Goal: Complete application form: Complete application form

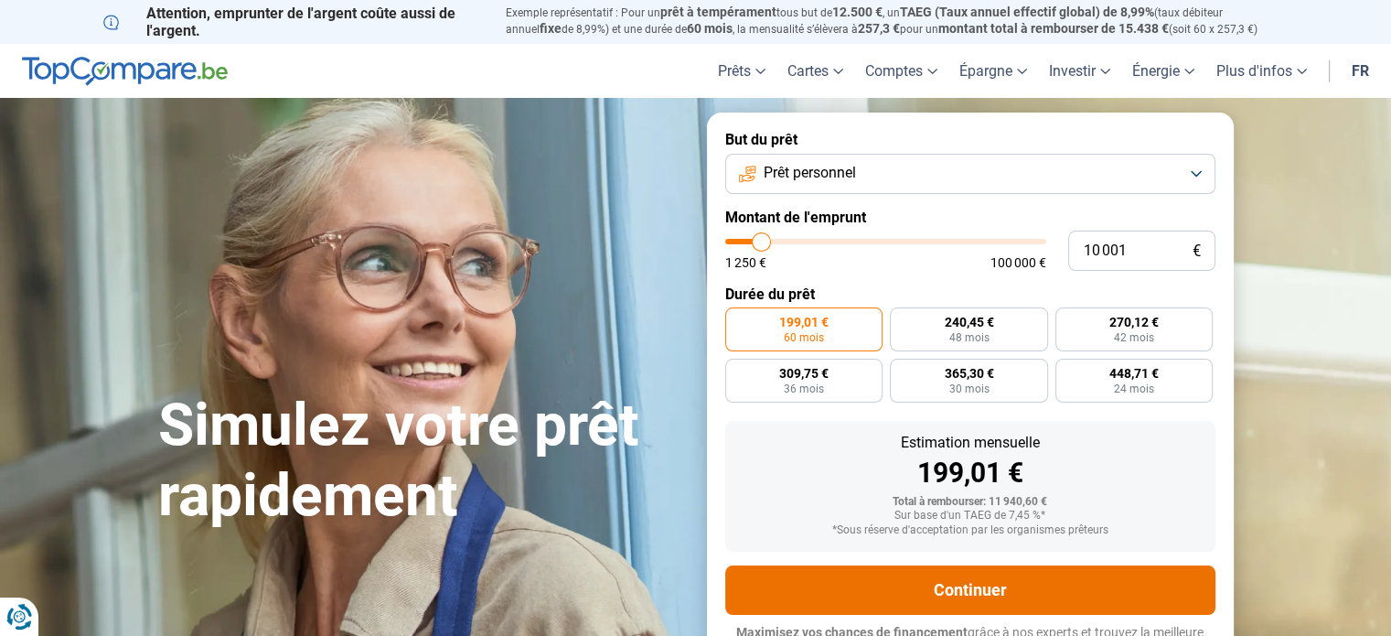
click at [945, 593] on button "Continuer" at bounding box center [970, 589] width 490 height 49
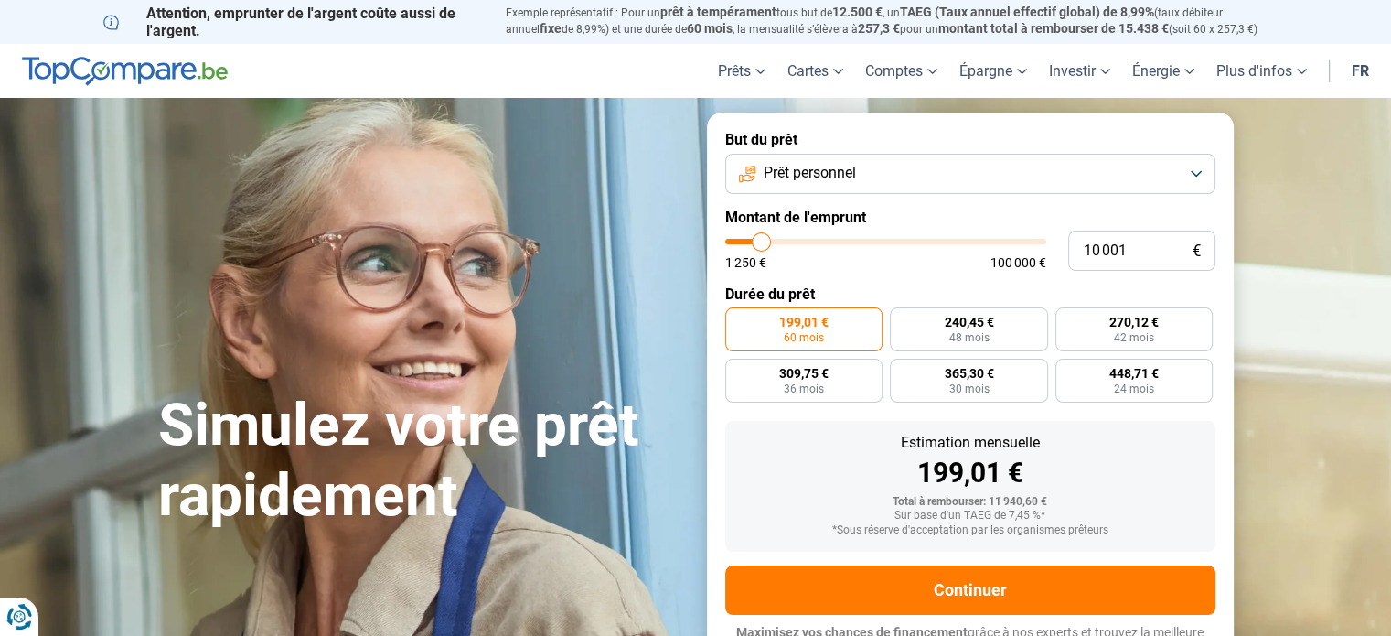
type input "11 750"
type input "11750"
type input "12 000"
type input "12000"
type input "12 500"
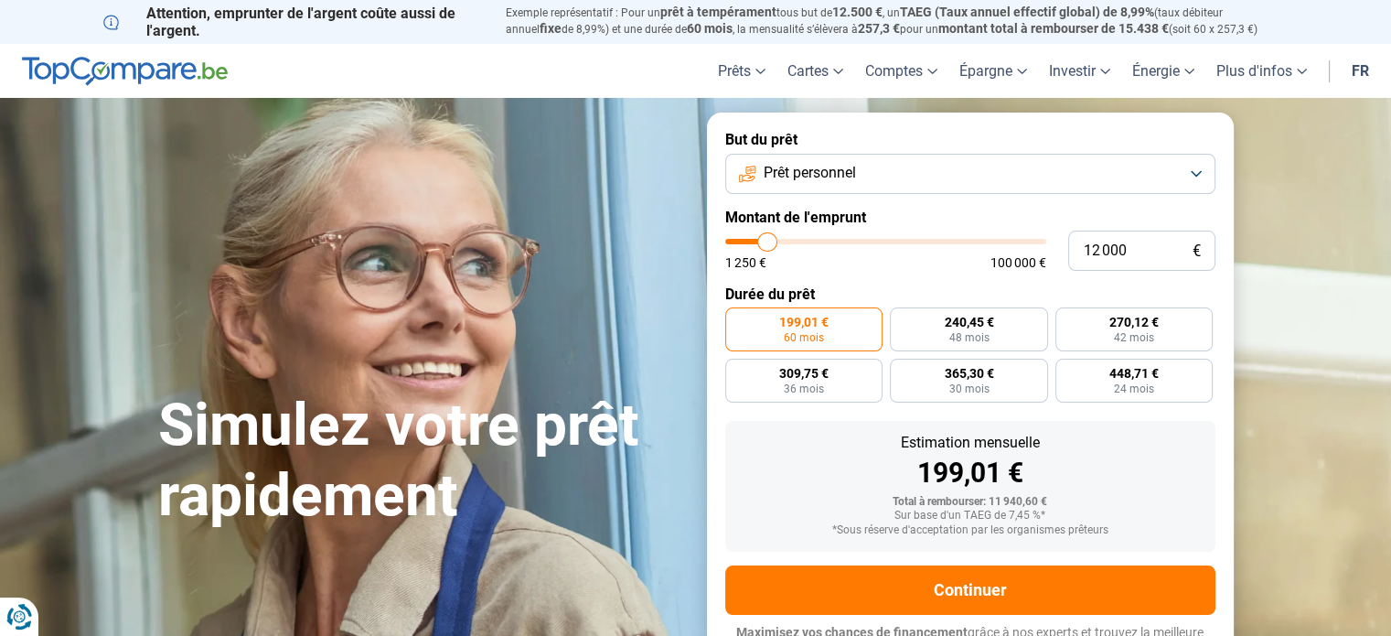
type input "12500"
type input "12 750"
type input "12750"
type input "13 000"
type input "13000"
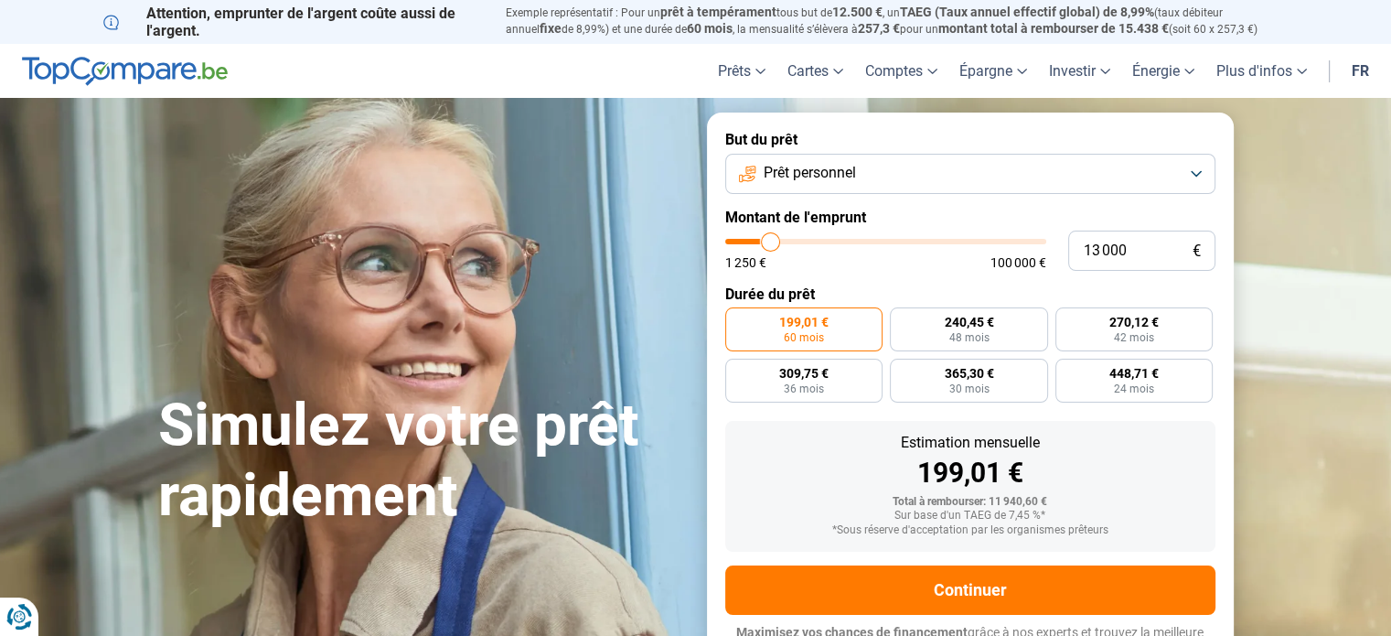
type input "13 500"
type input "13500"
type input "13 750"
type input "13750"
type input "14 250"
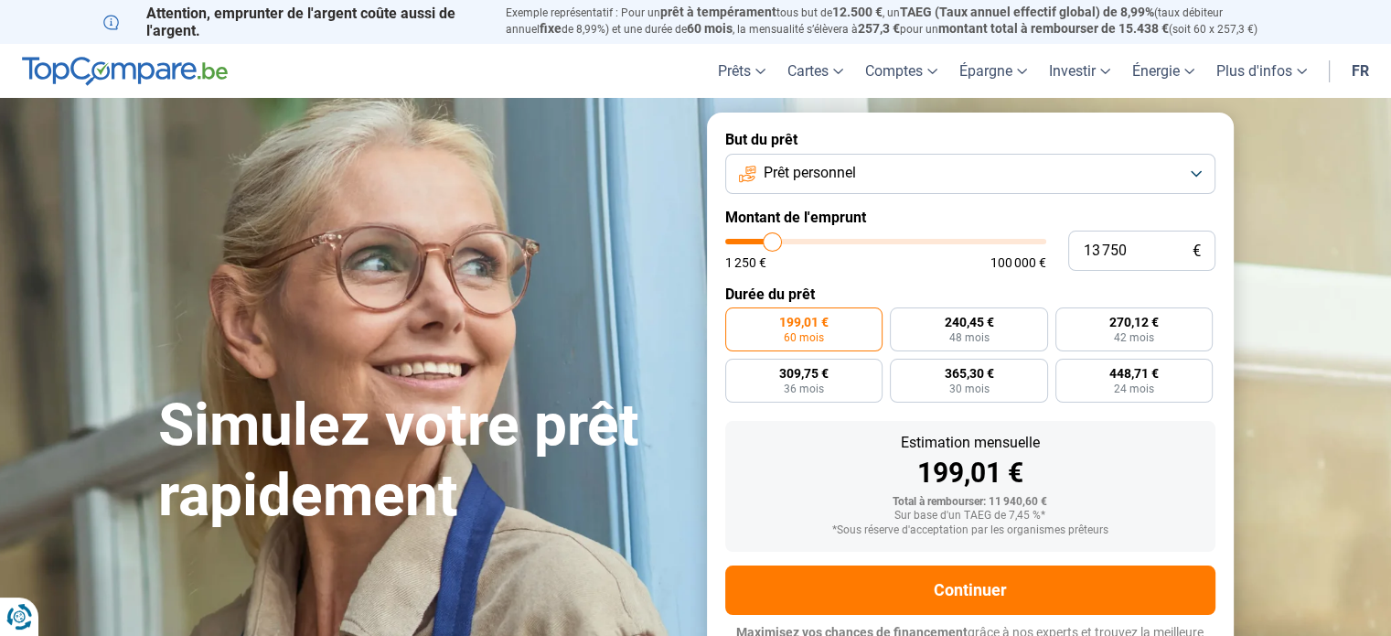
type input "14250"
type input "14 000"
type input "14000"
click at [774, 239] on input "range" at bounding box center [885, 241] width 321 height 5
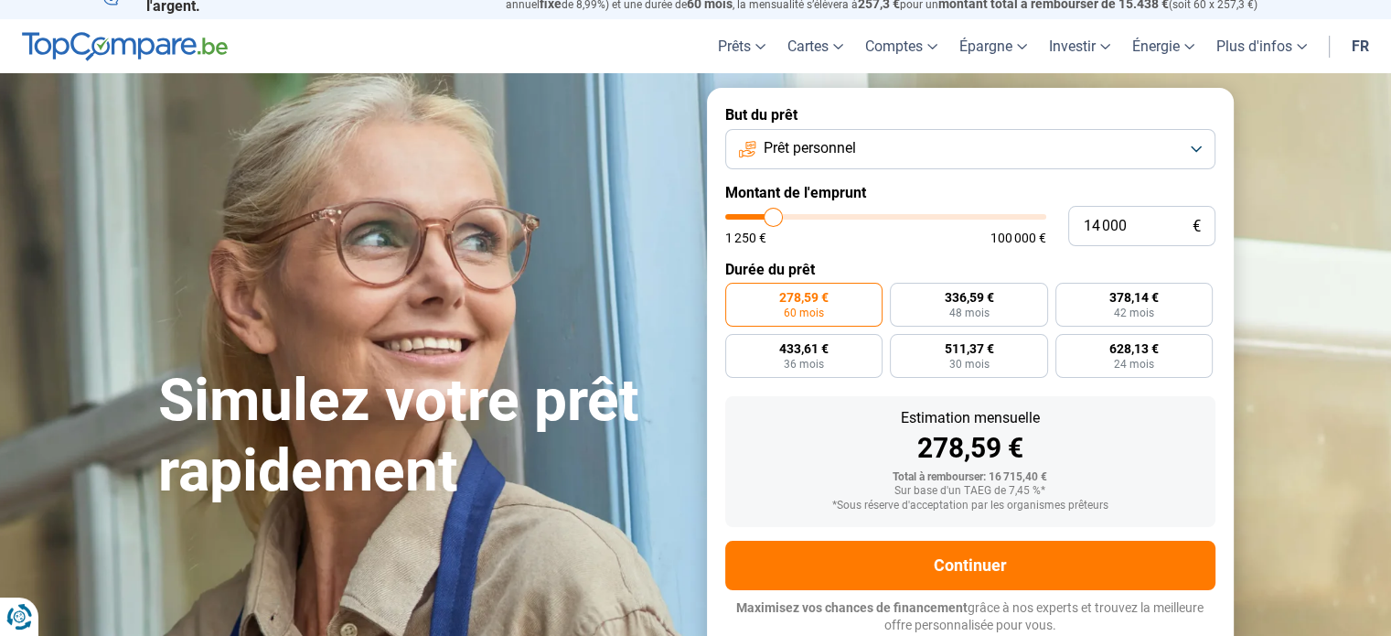
type input "13 000"
type input "13000"
type input "12 250"
type input "12250"
type input "11 750"
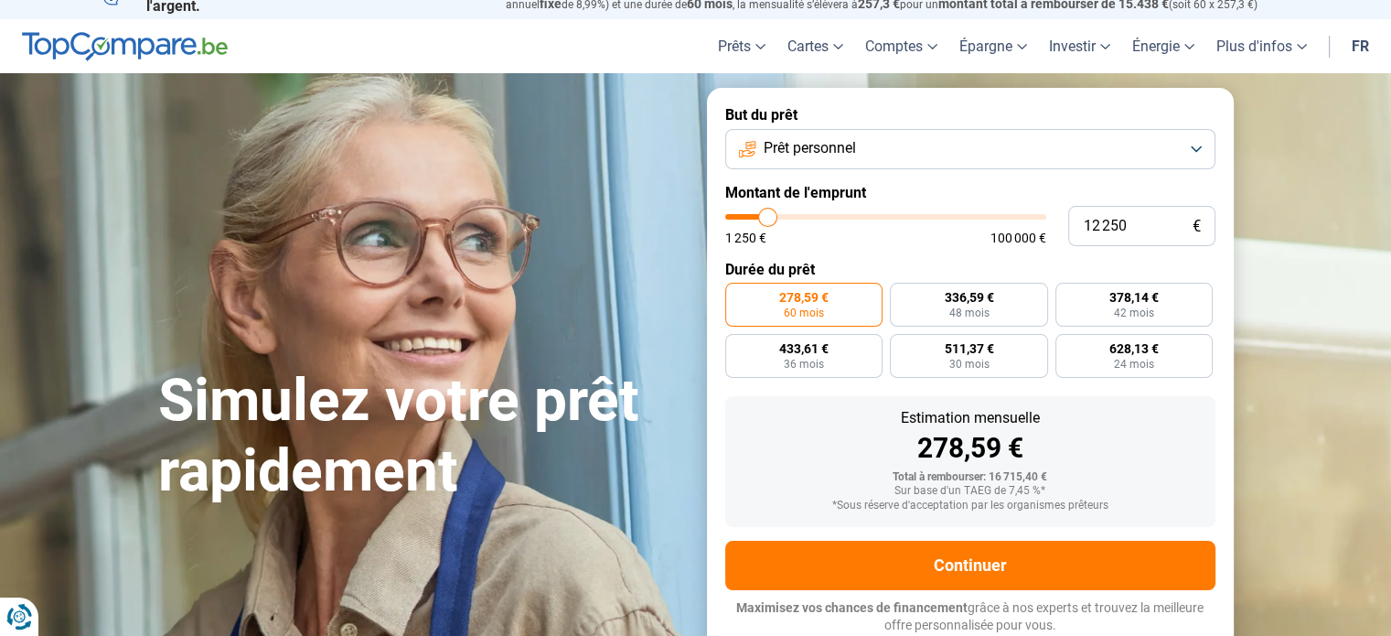
type input "11750"
type input "11 250"
type input "11250"
type input "11 000"
type input "11000"
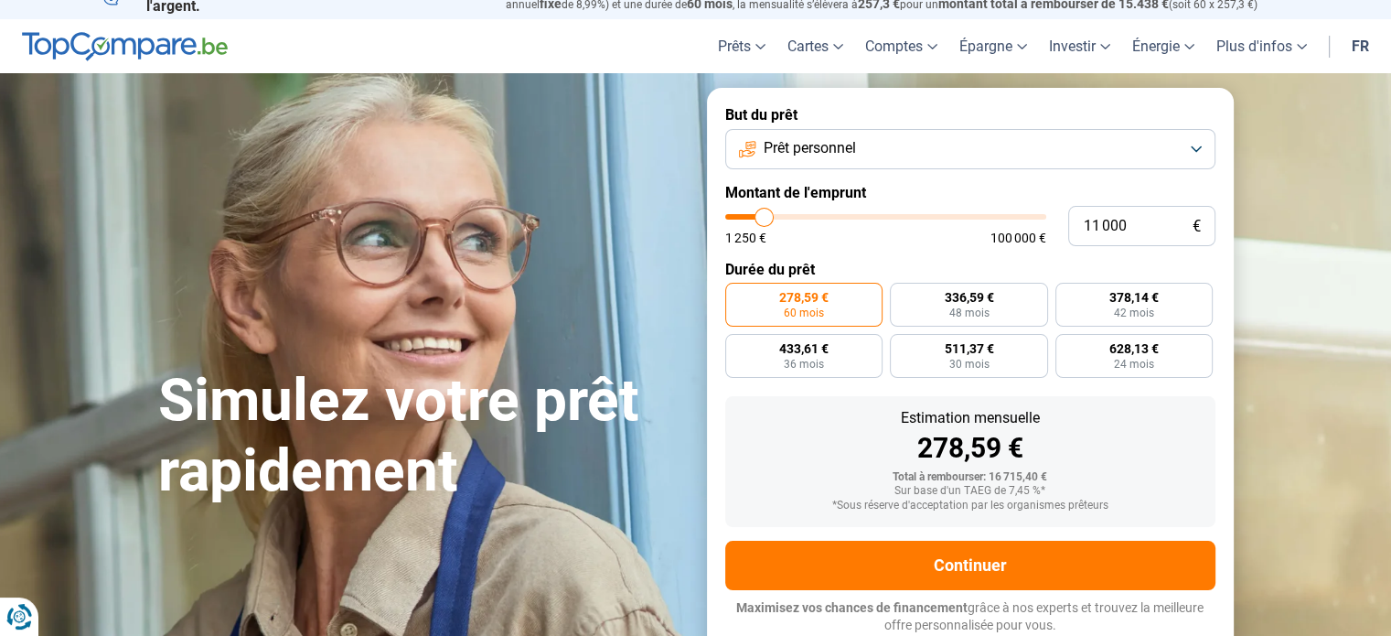
type input "10 750"
type input "10750"
type input "10 250"
type input "10250"
type input "10 000"
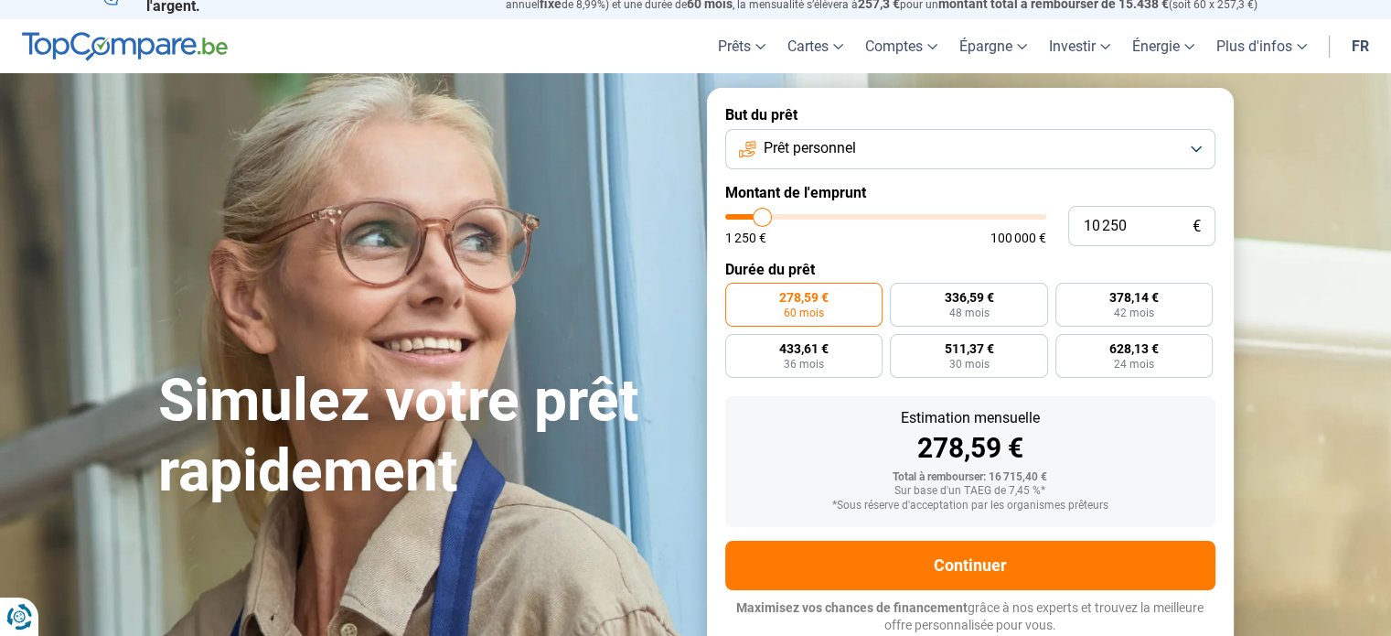
type input "10000"
type input "9 000"
type input "9000"
type input "9 250"
type input "9250"
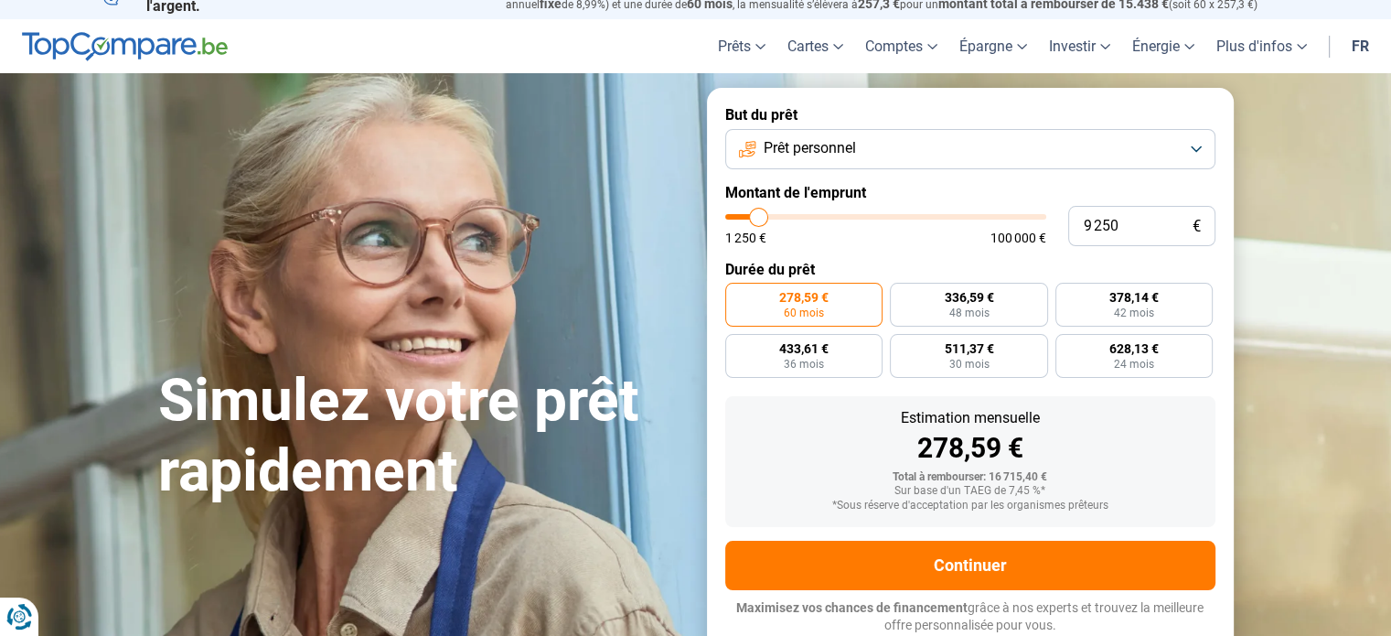
type input "9 500"
type input "9500"
type input "10 250"
type input "10250"
type input "11 000"
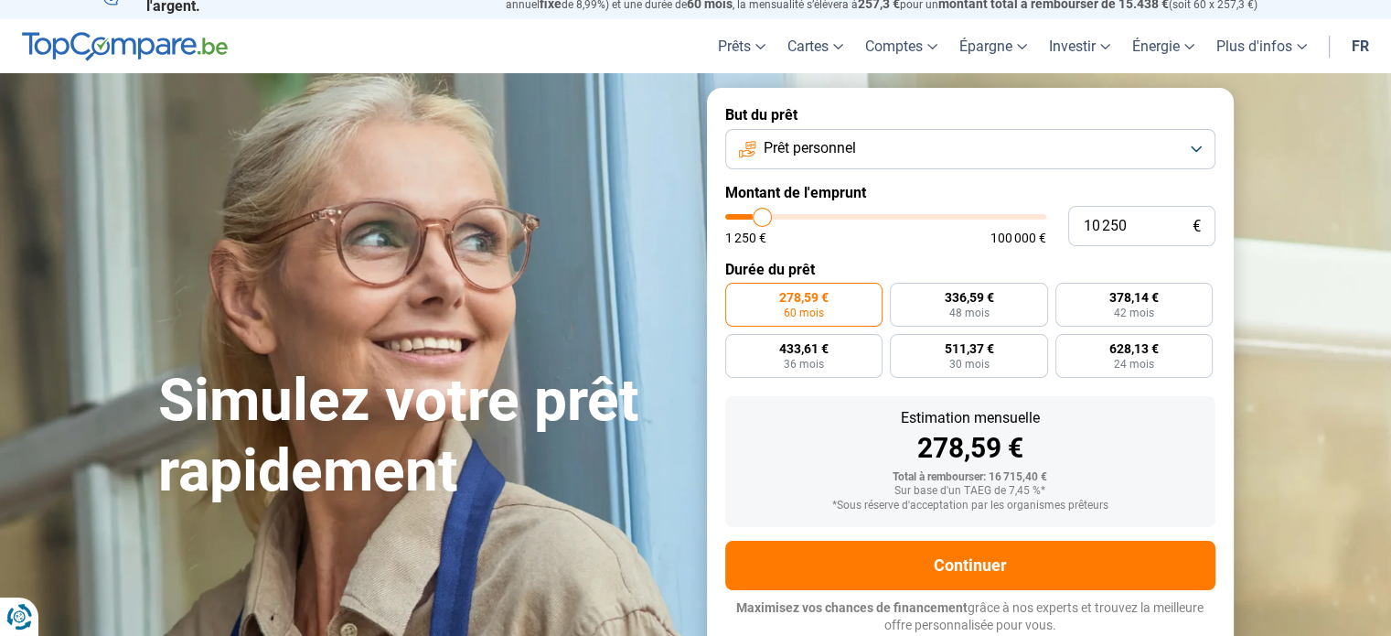
type input "11000"
type input "11 750"
type input "11750"
type input "12 500"
type input "12500"
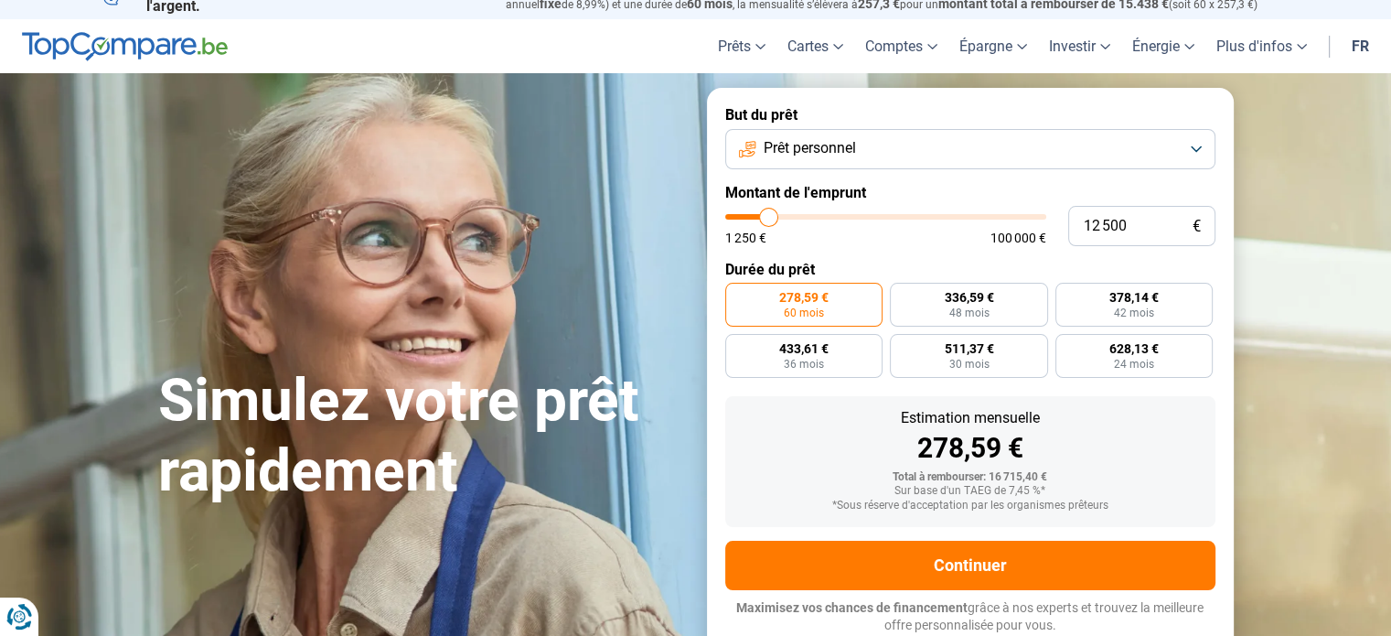
type input "12 000"
type input "12000"
type input "11 500"
type input "11500"
type input "11 000"
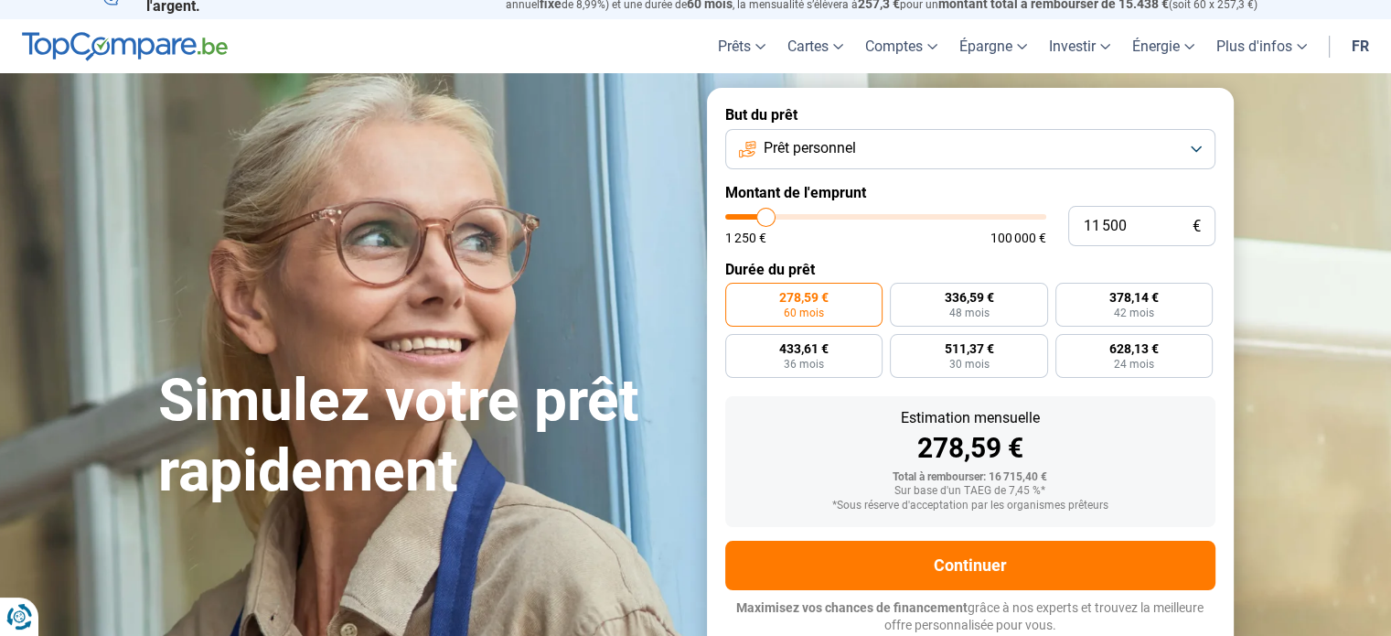
type input "11000"
type input "10 750"
drag, startPoint x: 769, startPoint y: 221, endPoint x: 764, endPoint y: 231, distance: 10.7
type input "10750"
click at [764, 220] on input "range" at bounding box center [885, 216] width 321 height 5
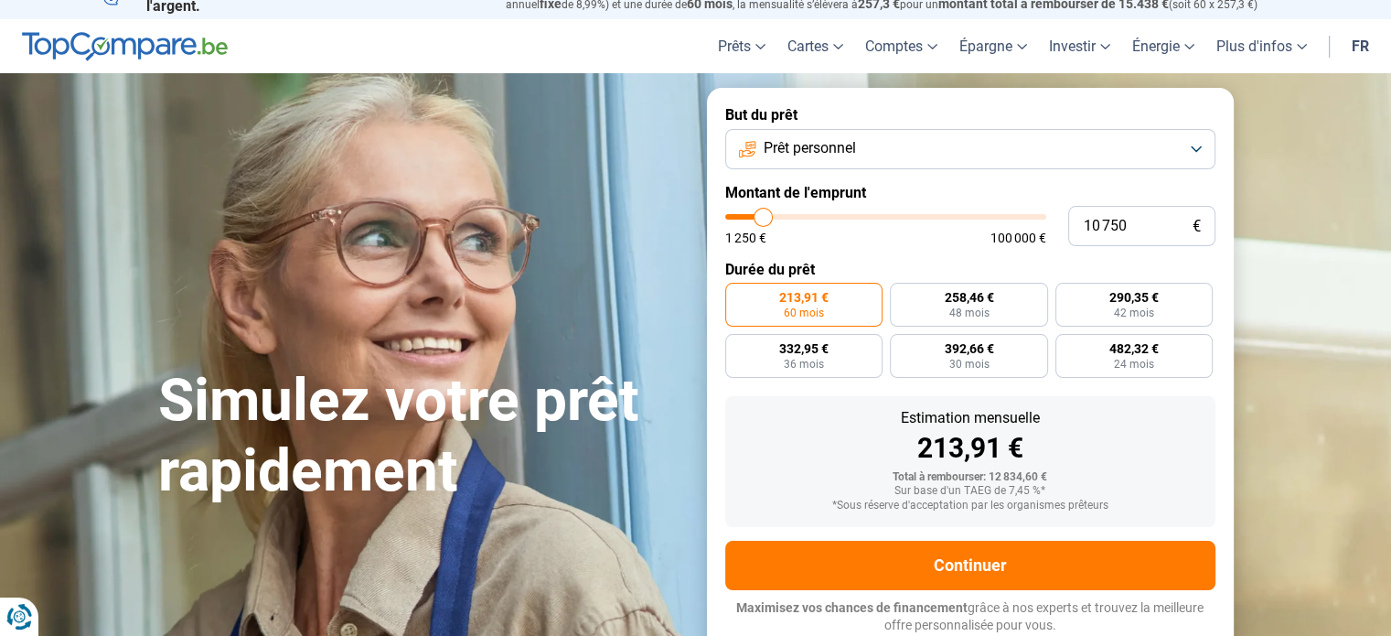
type input "10 500"
type input "10500"
type input "10 000"
type input "10000"
type input "9 750"
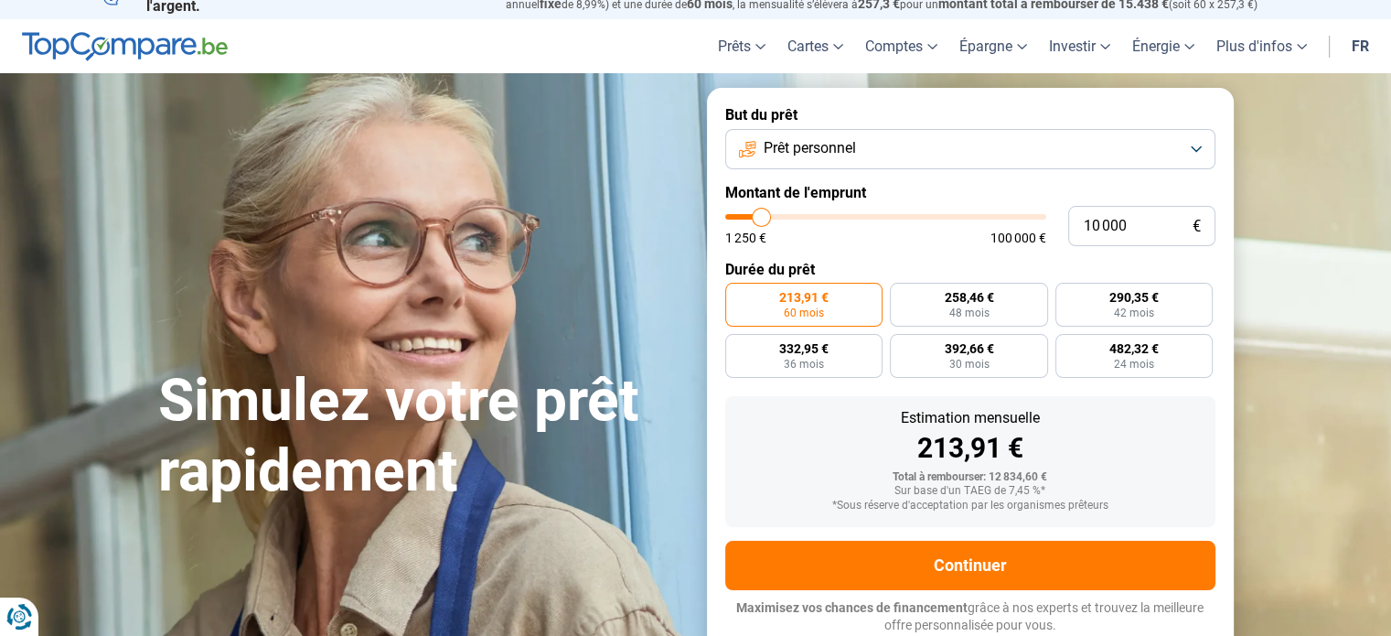
type input "9750"
type input "10 000"
type input "10000"
click at [761, 220] on input "range" at bounding box center [885, 216] width 321 height 5
radio input "true"
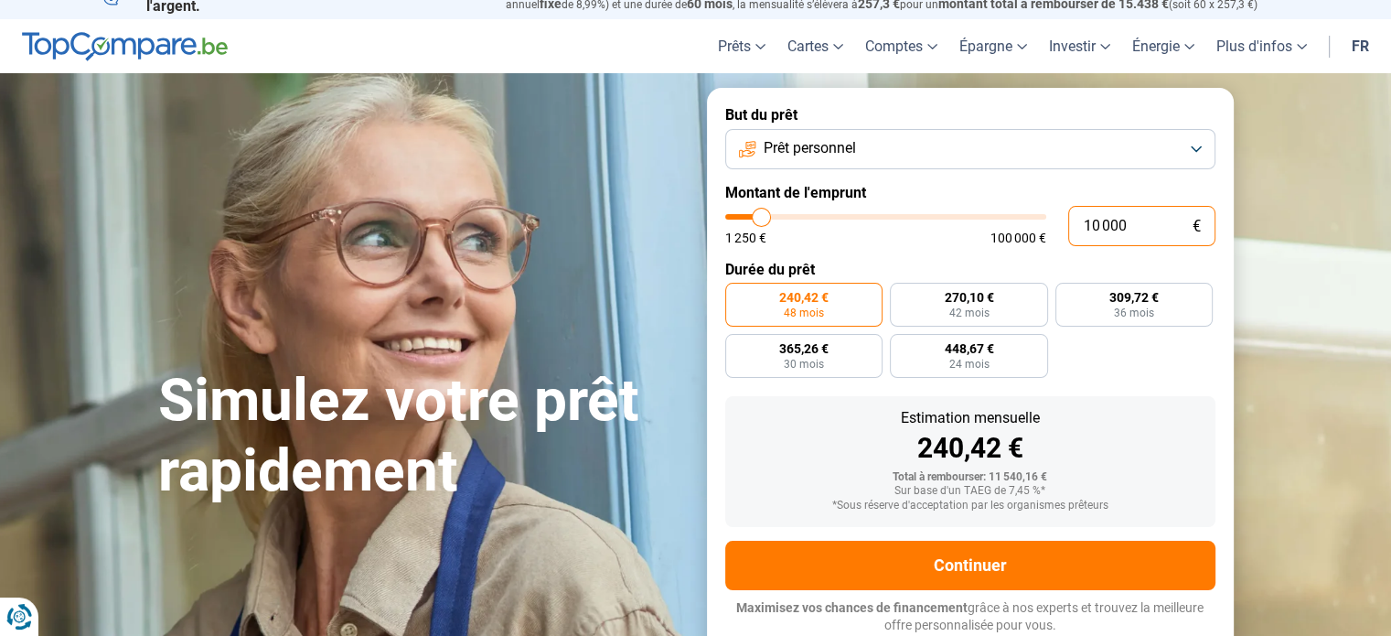
click at [1142, 224] on input "10 000" at bounding box center [1141, 226] width 147 height 40
type input "1 000"
type input "1250"
type input "10 001"
type input "10000"
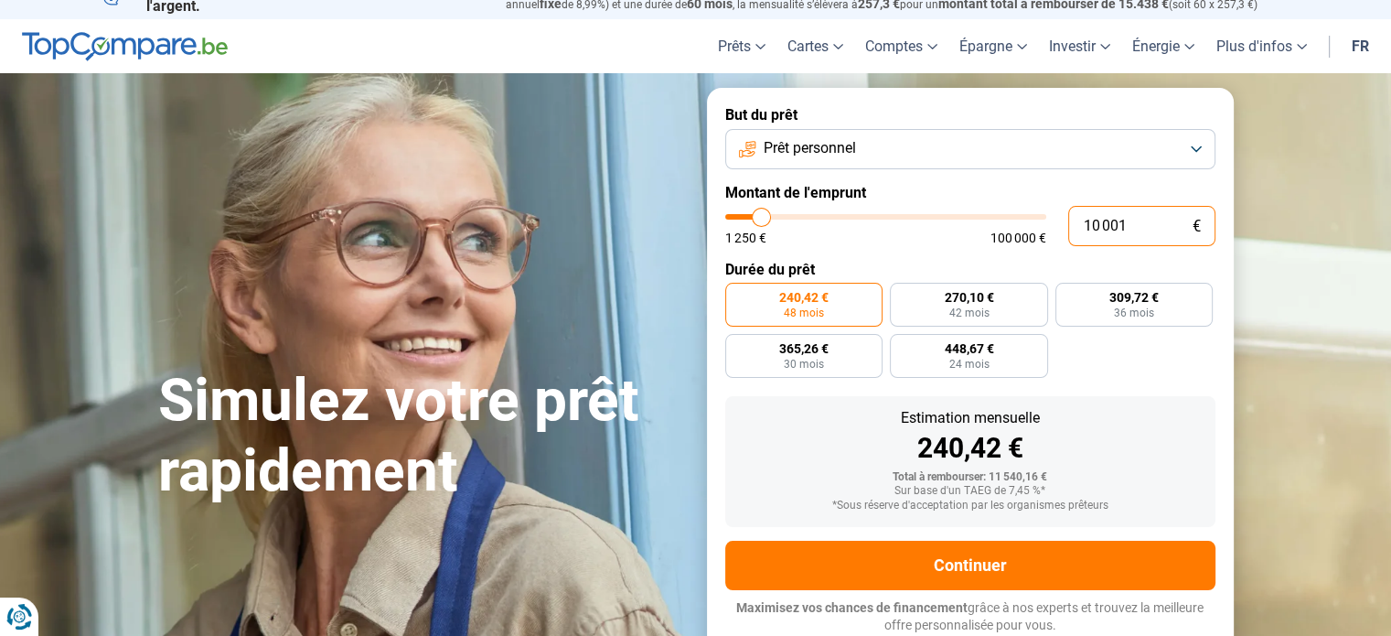
radio input "false"
click at [1159, 472] on div "Total à rembourser: 11 940,60 €" at bounding box center [970, 477] width 461 height 13
click at [1147, 215] on input "10 001" at bounding box center [1141, 226] width 147 height 40
type input "1 000"
type input "1250"
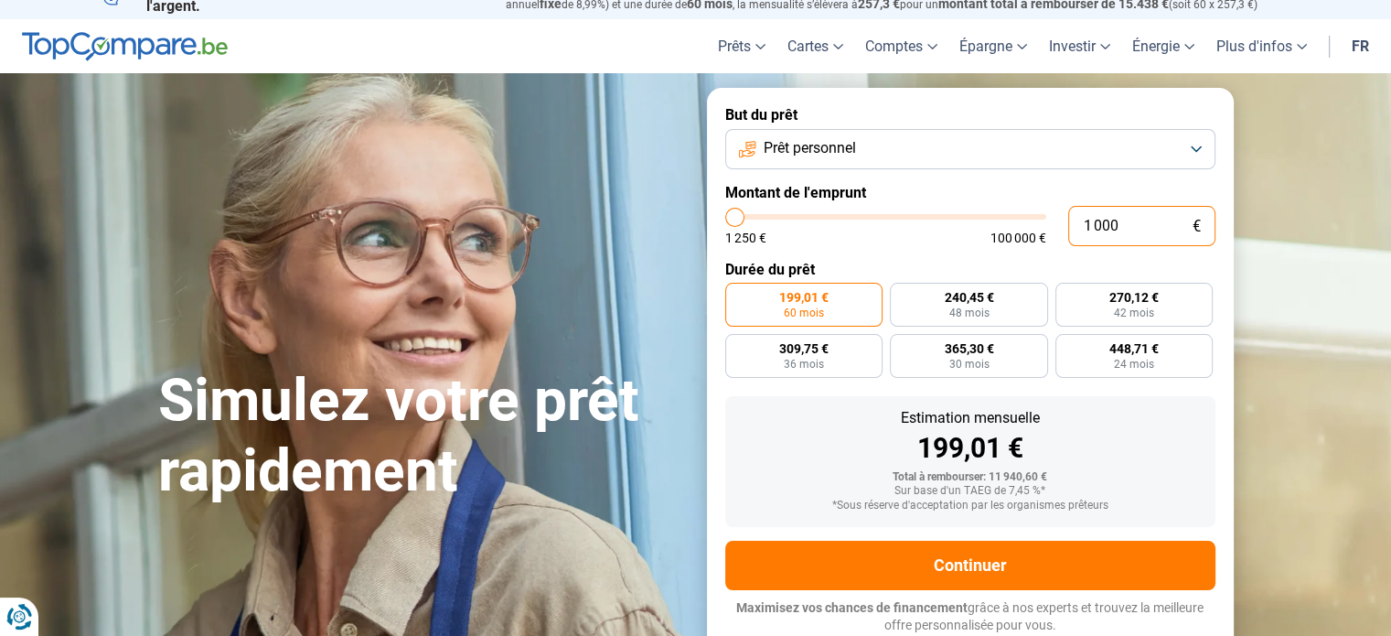
type input "10 000"
type input "10000"
radio input "true"
type input "1 000"
type input "1250"
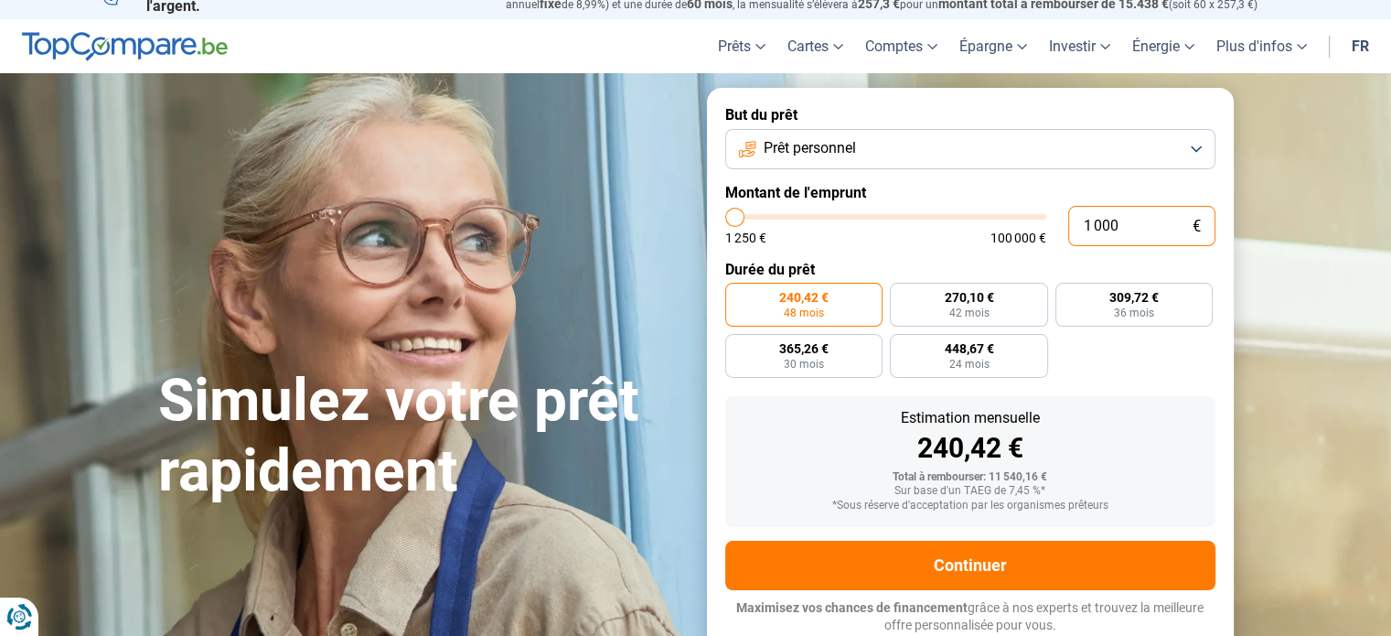
type input "10 001"
type input "10000"
radio input "false"
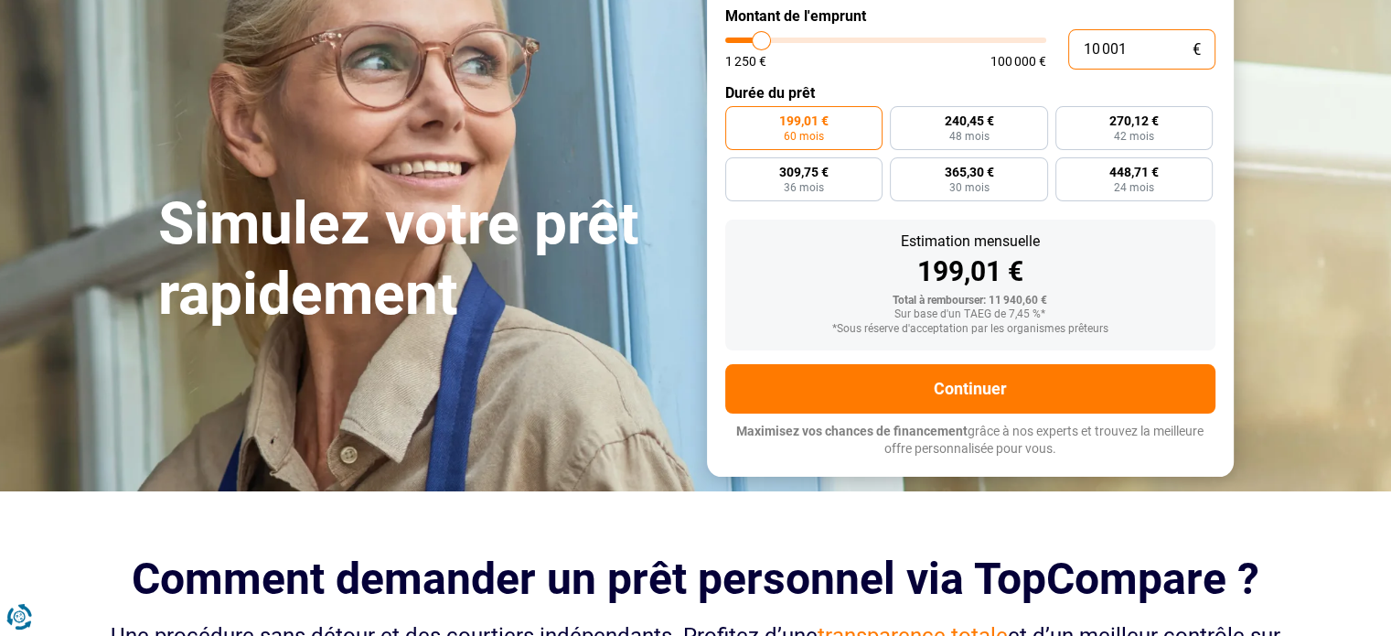
scroll to position [208, 0]
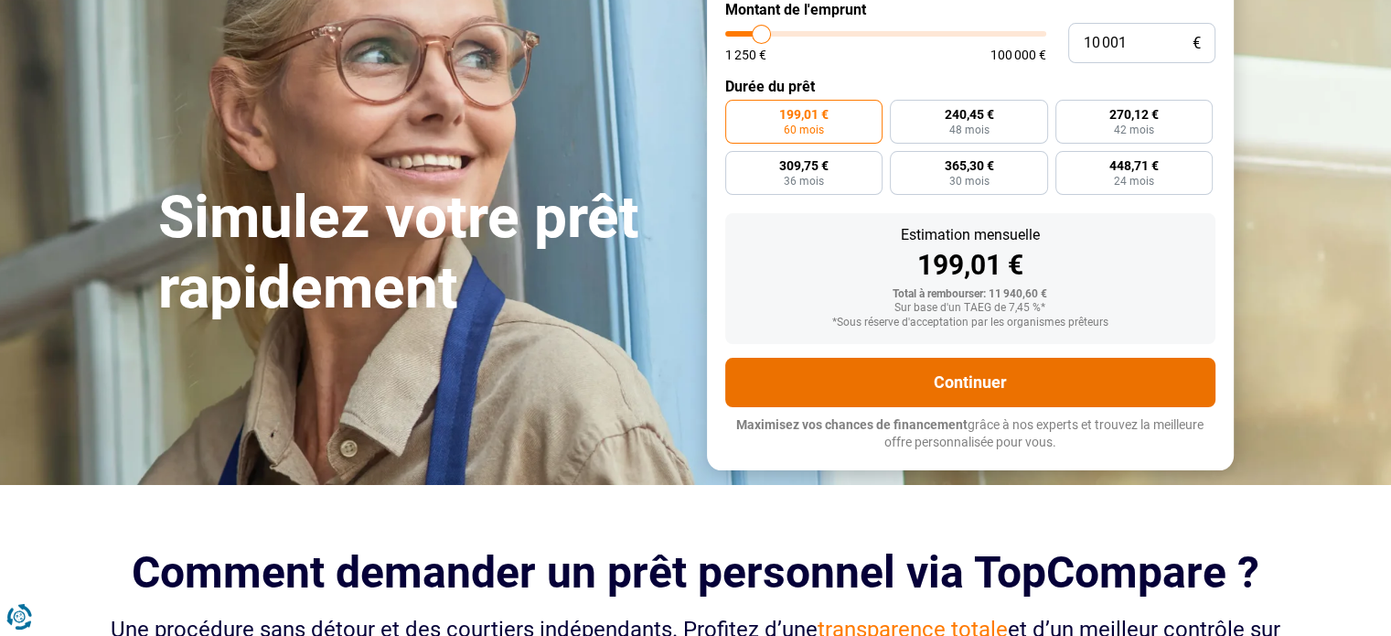
click at [990, 395] on button "Continuer" at bounding box center [970, 382] width 490 height 49
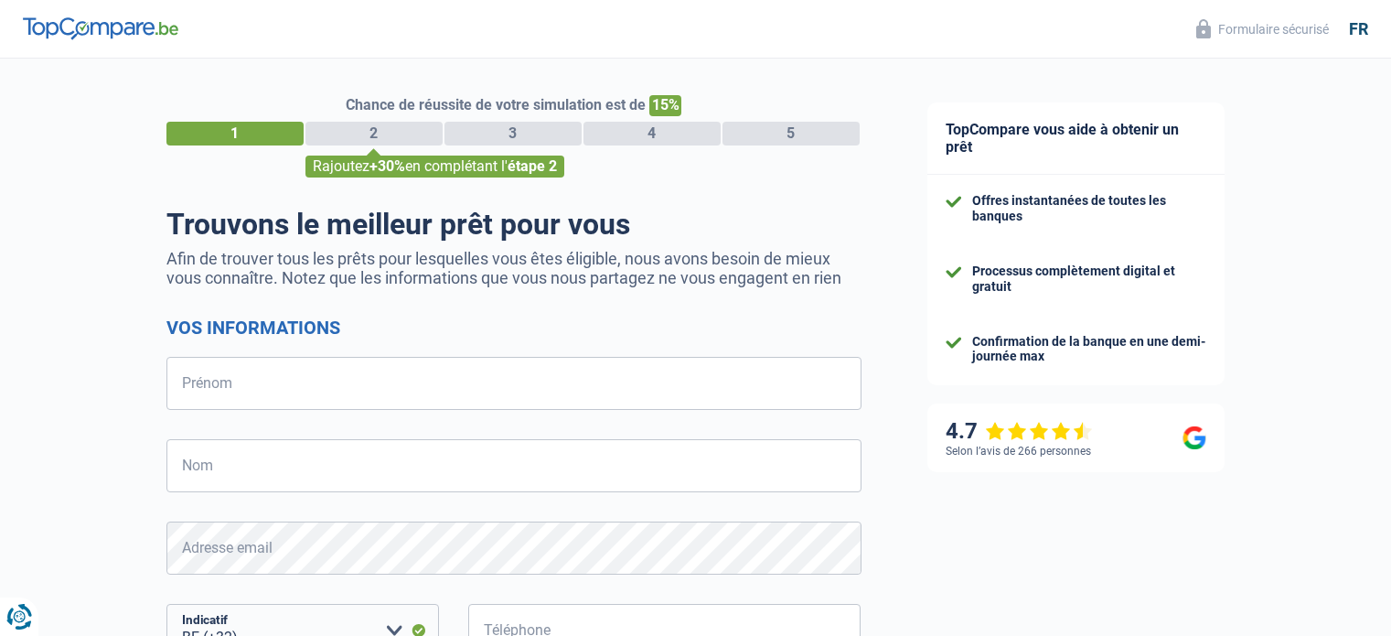
select select "32"
click at [552, 383] on input "Prénom" at bounding box center [513, 383] width 695 height 53
type input "Daiane"
drag, startPoint x: 504, startPoint y: 460, endPoint x: 216, endPoint y: 479, distance: 288.8
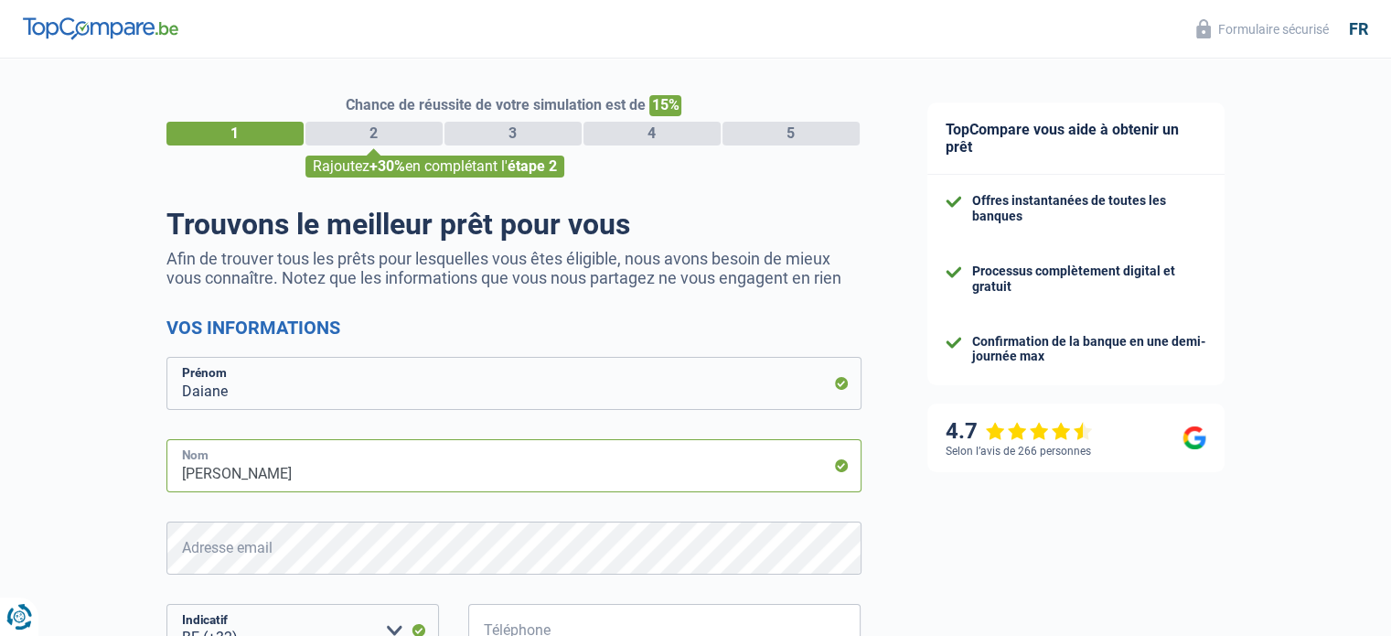
click at [216, 479] on input "Costa Pimenta" at bounding box center [513, 465] width 695 height 53
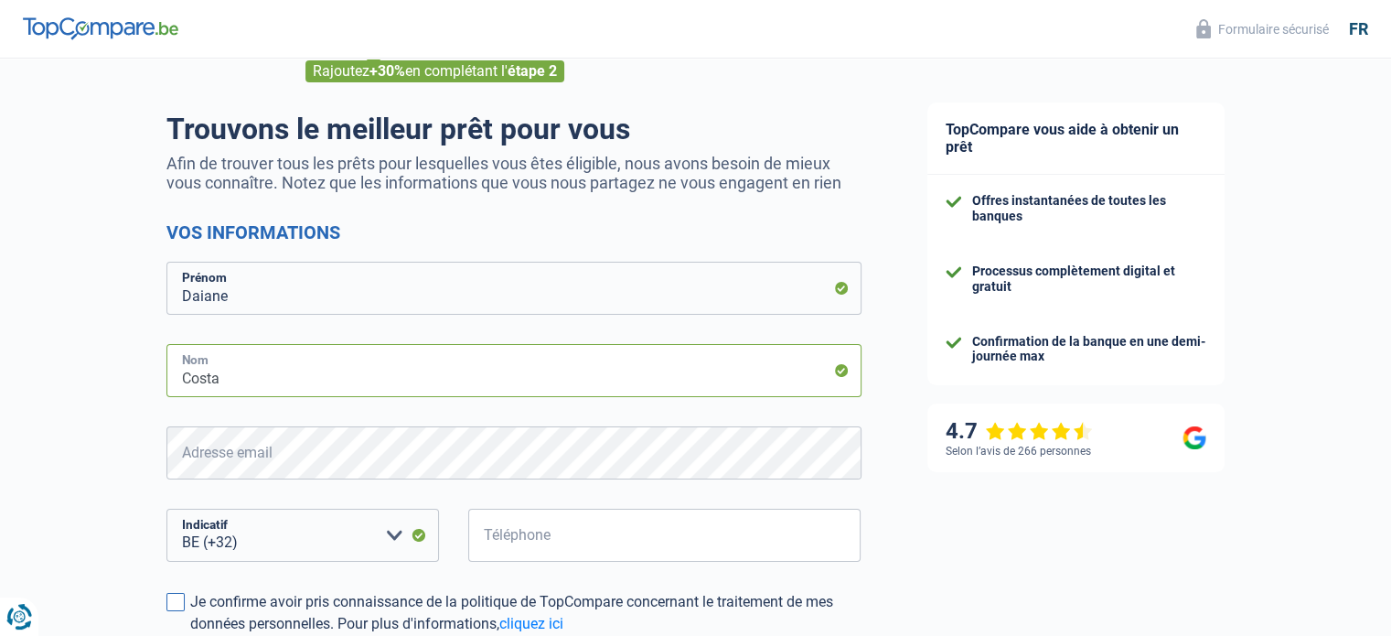
scroll to position [183, 0]
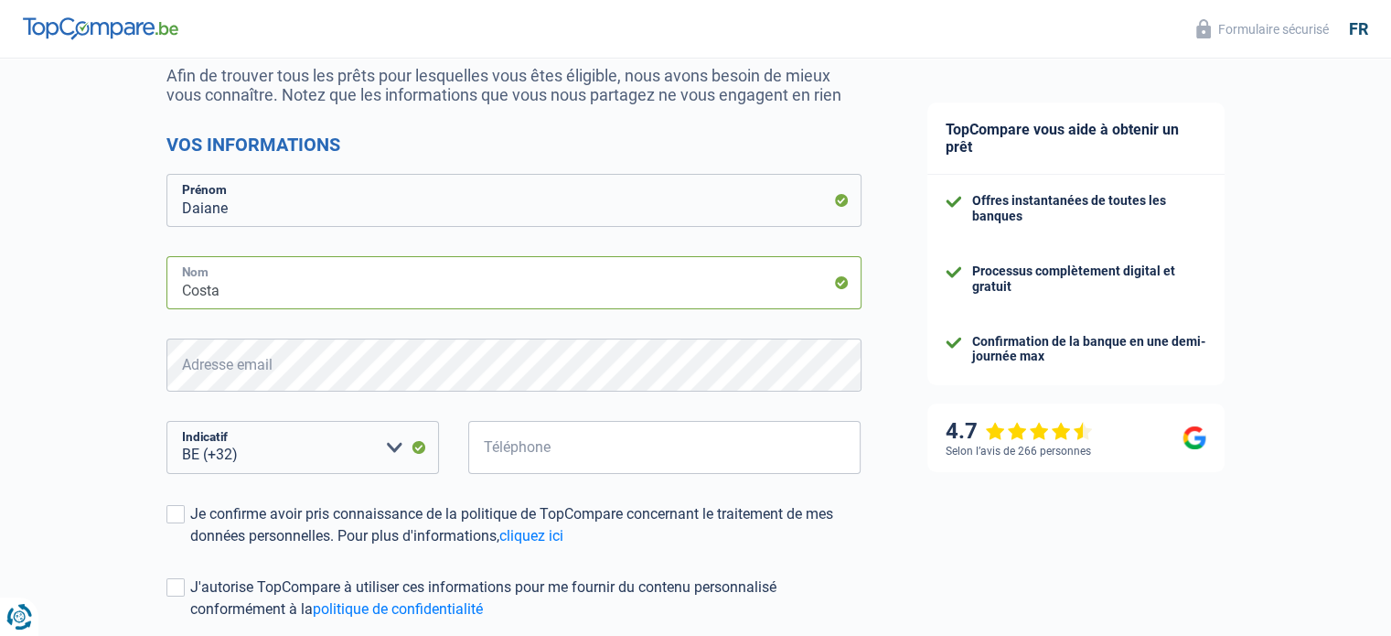
type input "Costa"
click at [572, 454] on input "Téléphone" at bounding box center [664, 447] width 393 height 53
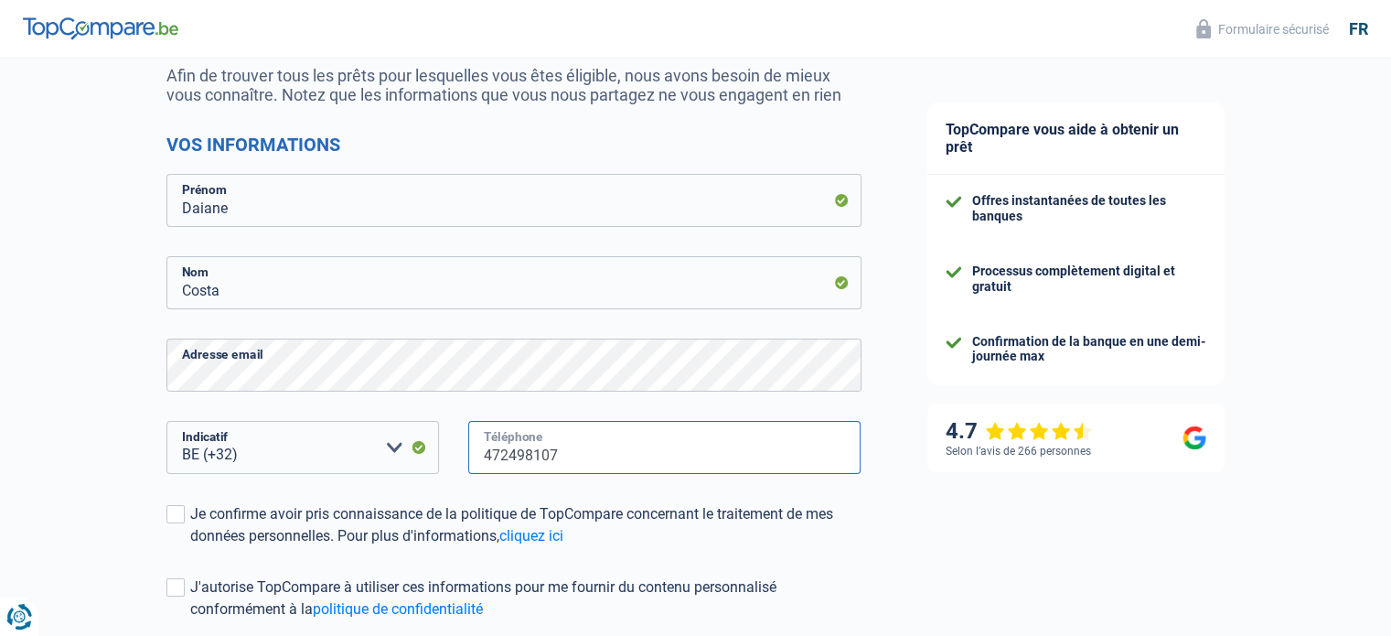
type input "472498107"
click at [404, 493] on div "BE (+32) LU (+352) Veuillez sélectionner une option Indicatif" at bounding box center [303, 462] width 301 height 82
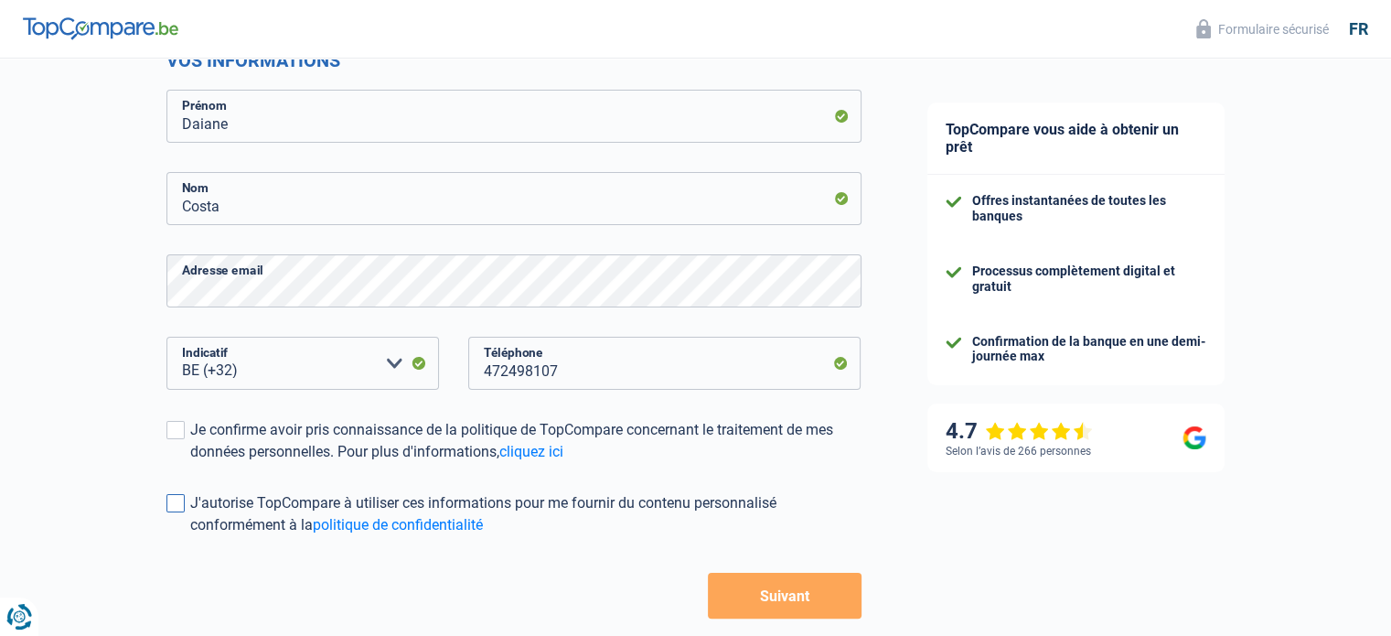
scroll to position [359, 0]
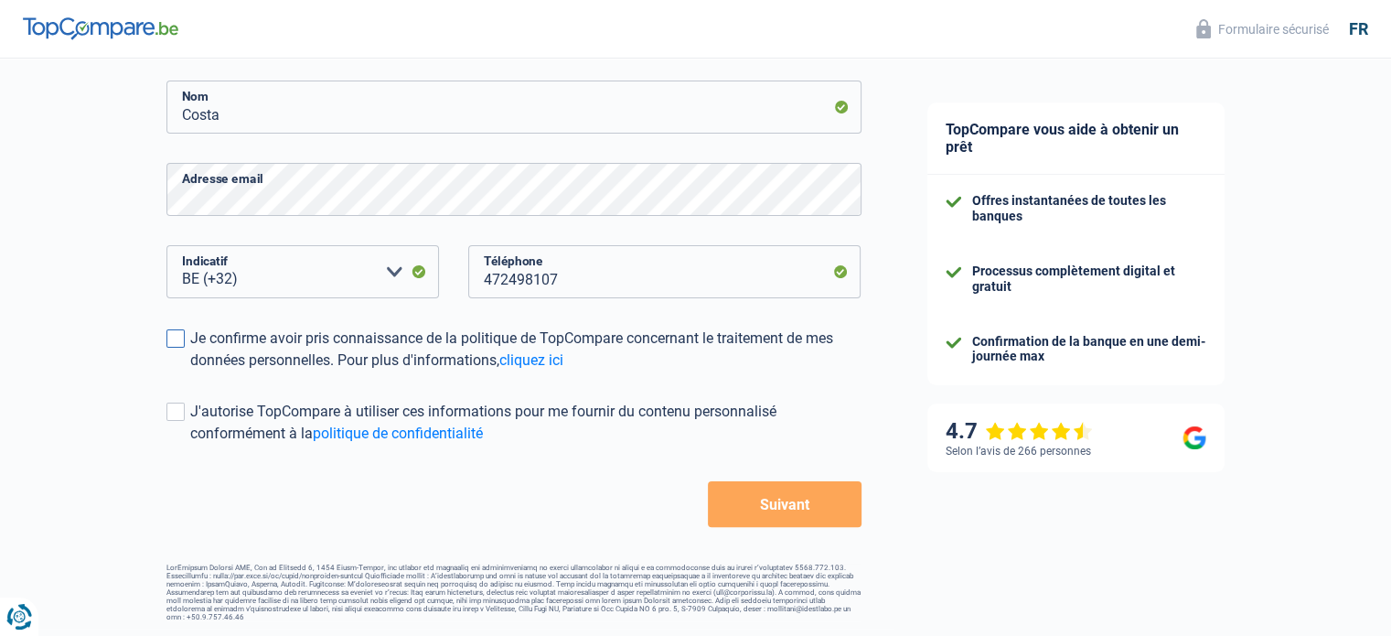
click at [315, 354] on div "Je confirme avoir pris connaissance de la politique de TopCompare concernant le…" at bounding box center [525, 349] width 671 height 44
click at [190, 371] on input "Je confirme avoir pris connaissance de la politique de TopCompare concernant le…" at bounding box center [190, 371] width 0 height 0
click at [253, 422] on div "J'autorise TopCompare à utiliser ces informations pour me fournir du contenu pe…" at bounding box center [525, 423] width 671 height 44
click at [190, 445] on input "J'autorise TopCompare à utiliser ces informations pour me fournir du contenu pe…" at bounding box center [190, 445] width 0 height 0
click at [810, 511] on button "Suivant" at bounding box center [784, 504] width 153 height 46
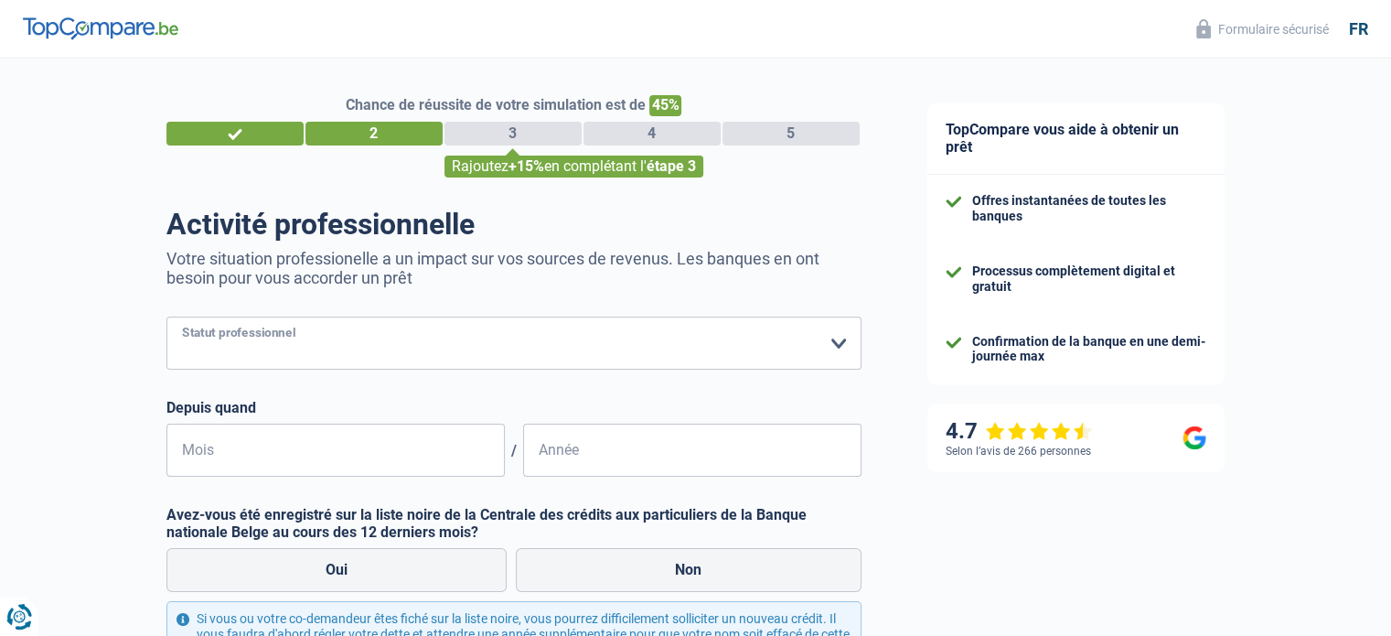
click at [629, 347] on select "Ouvrier Employé privé Employé public Invalide Indépendant Pensionné Chômeur Mut…" at bounding box center [513, 342] width 695 height 53
select select "privateEmployee"
click at [166, 317] on select "Ouvrier Employé privé Employé public Invalide Indépendant Pensionné Chômeur Mut…" at bounding box center [513, 342] width 695 height 53
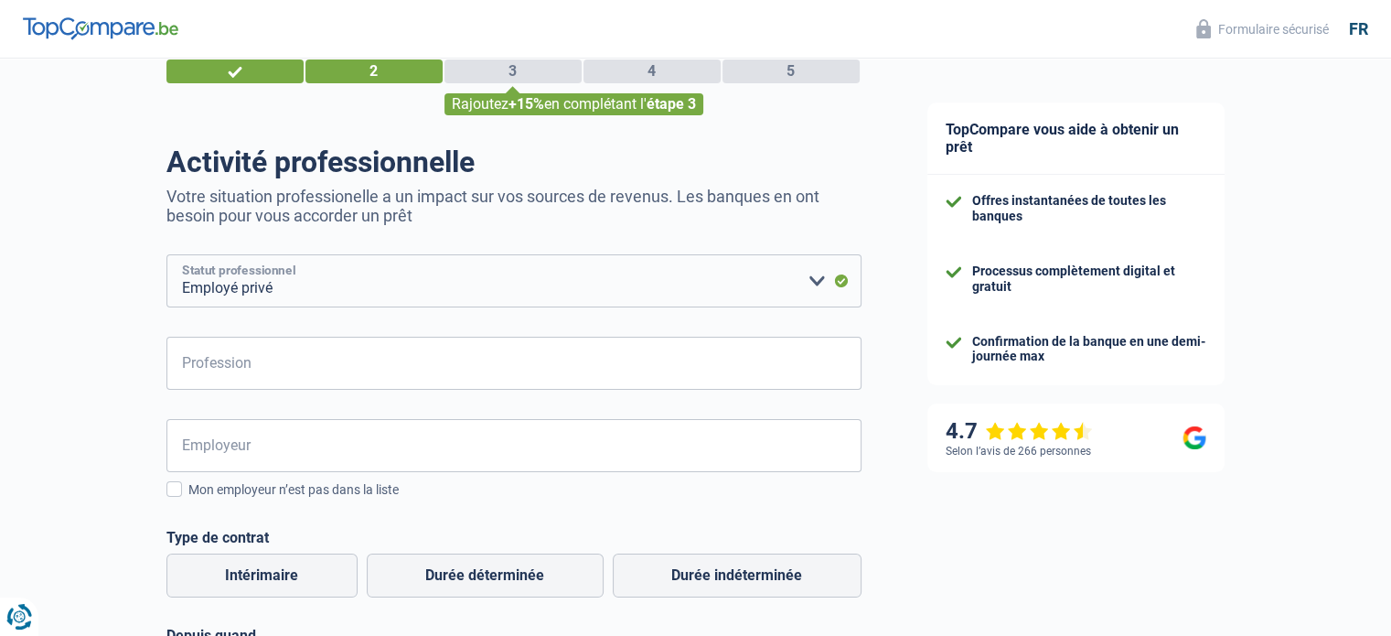
scroll to position [91, 0]
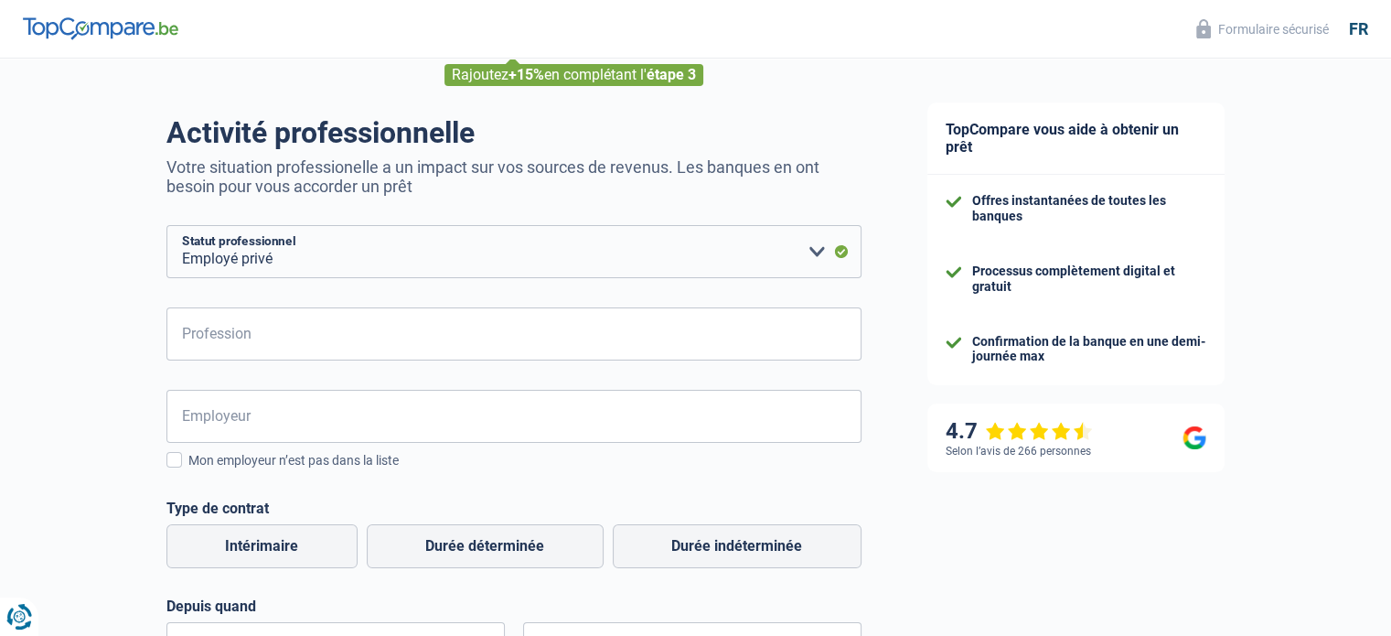
click at [368, 369] on form "Ouvrier Employé privé Employé public Invalide Indépendant Pensionné Chômeur Mut…" at bounding box center [513, 586] width 695 height 723
click at [370, 349] on input "Profession" at bounding box center [513, 333] width 695 height 53
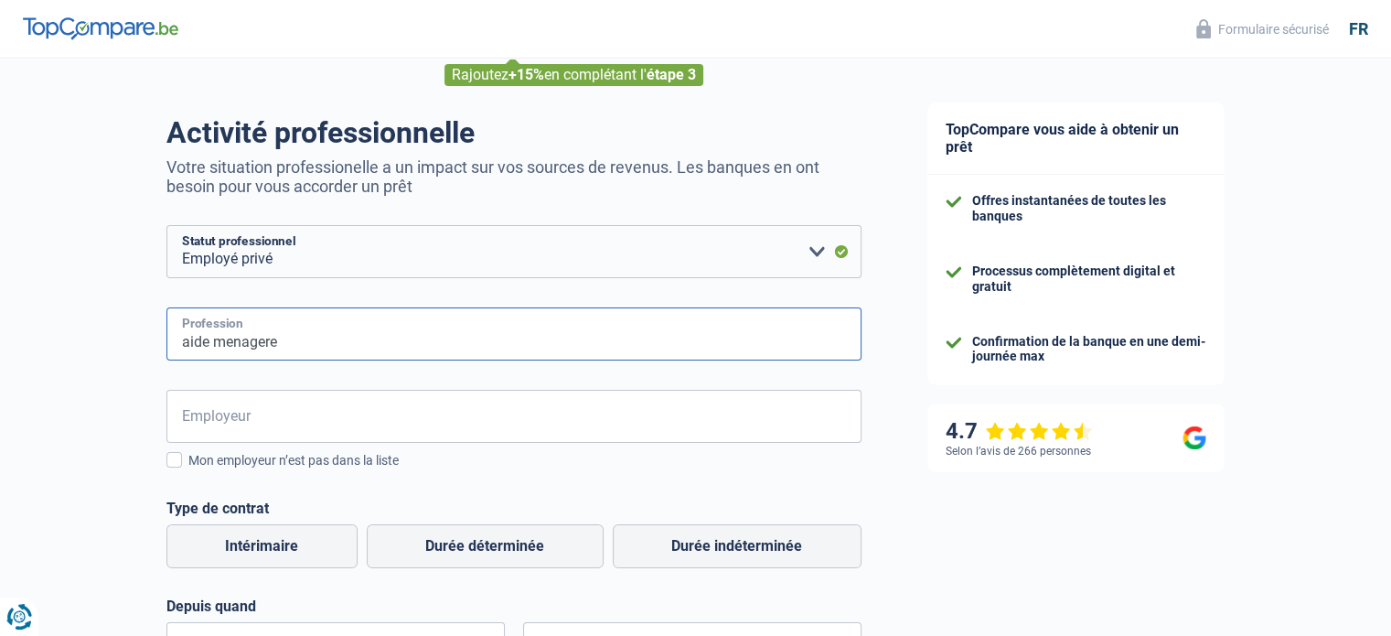
type input "aide menagere"
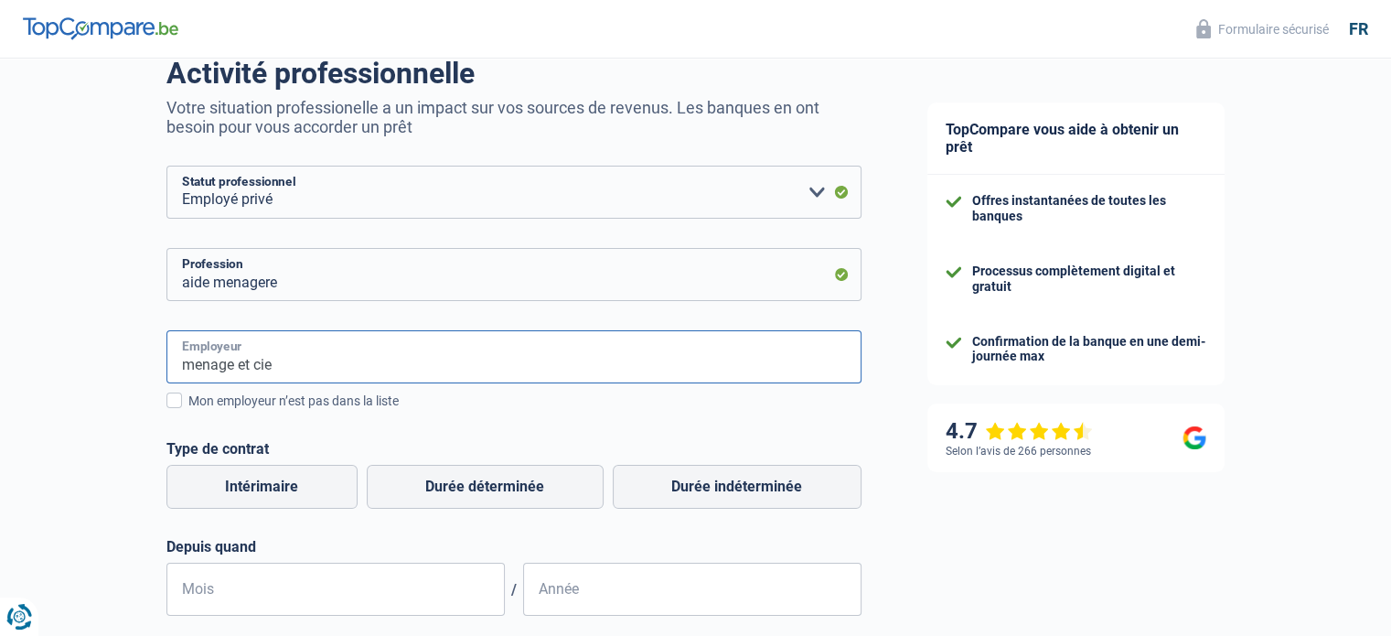
scroll to position [183, 0]
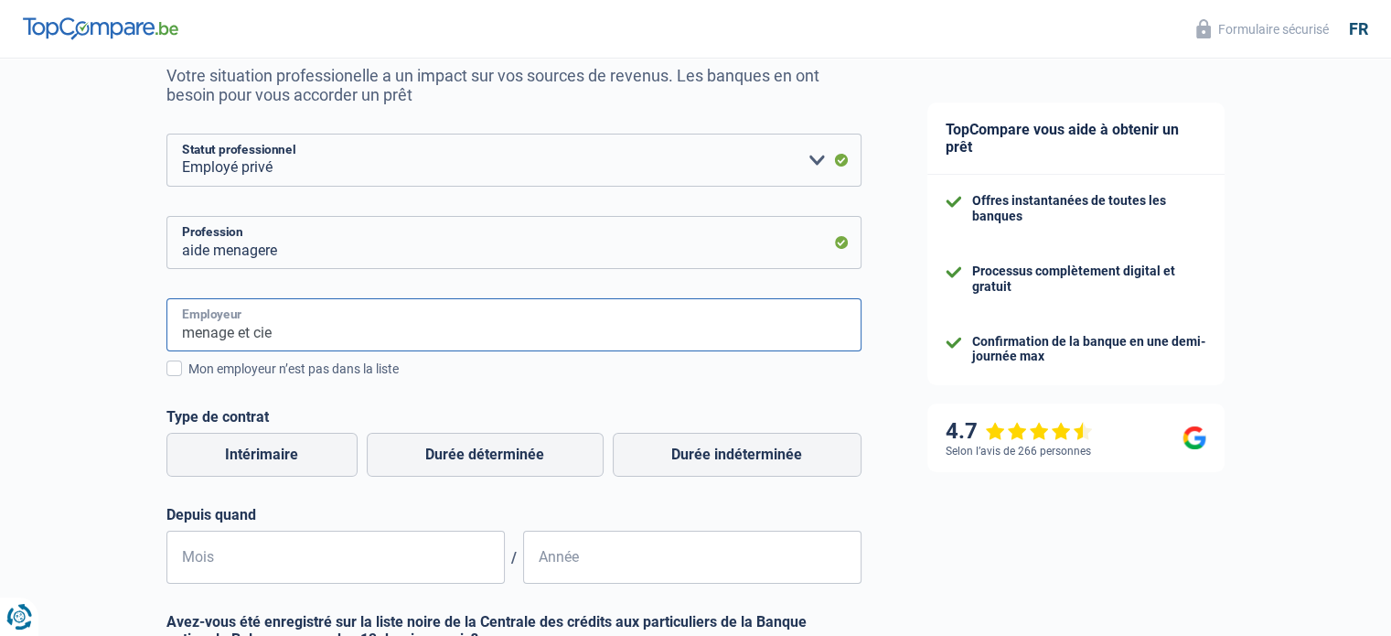
type input "menage et cie"
click at [422, 381] on div "menage et cie Employeur Mon employeur n’est pas dans la liste Régime de travail…" at bounding box center [513, 440] width 695 height 285
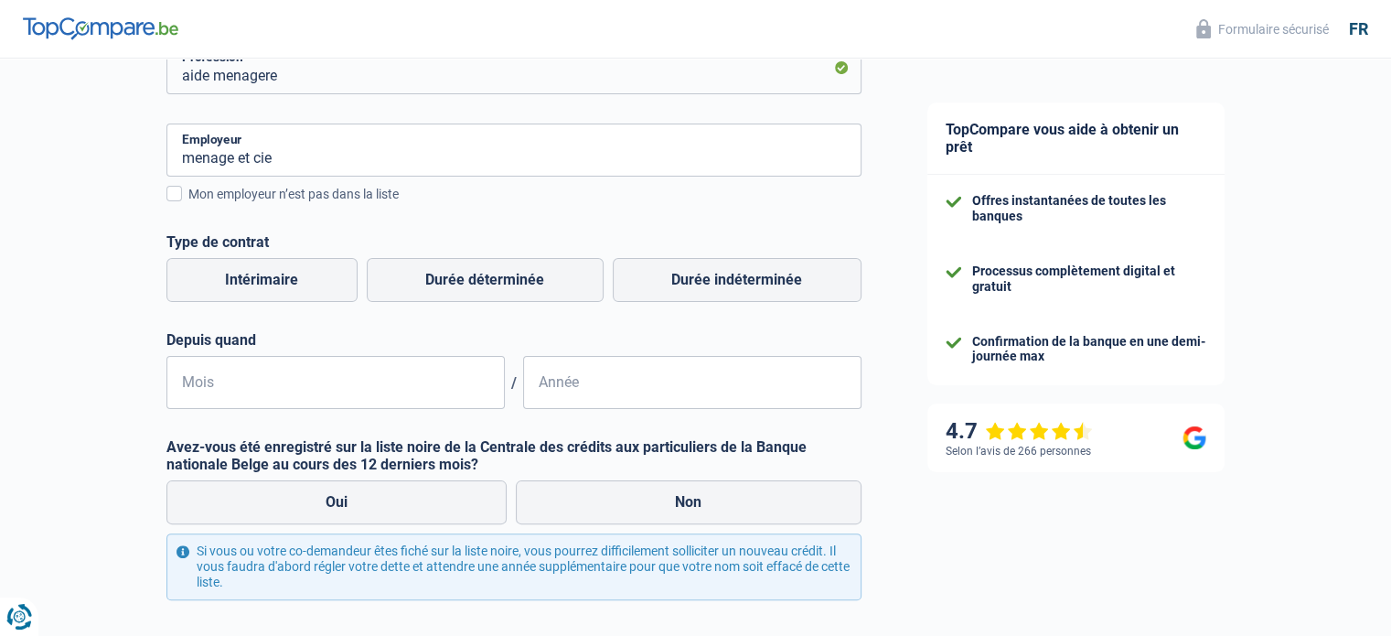
scroll to position [366, 0]
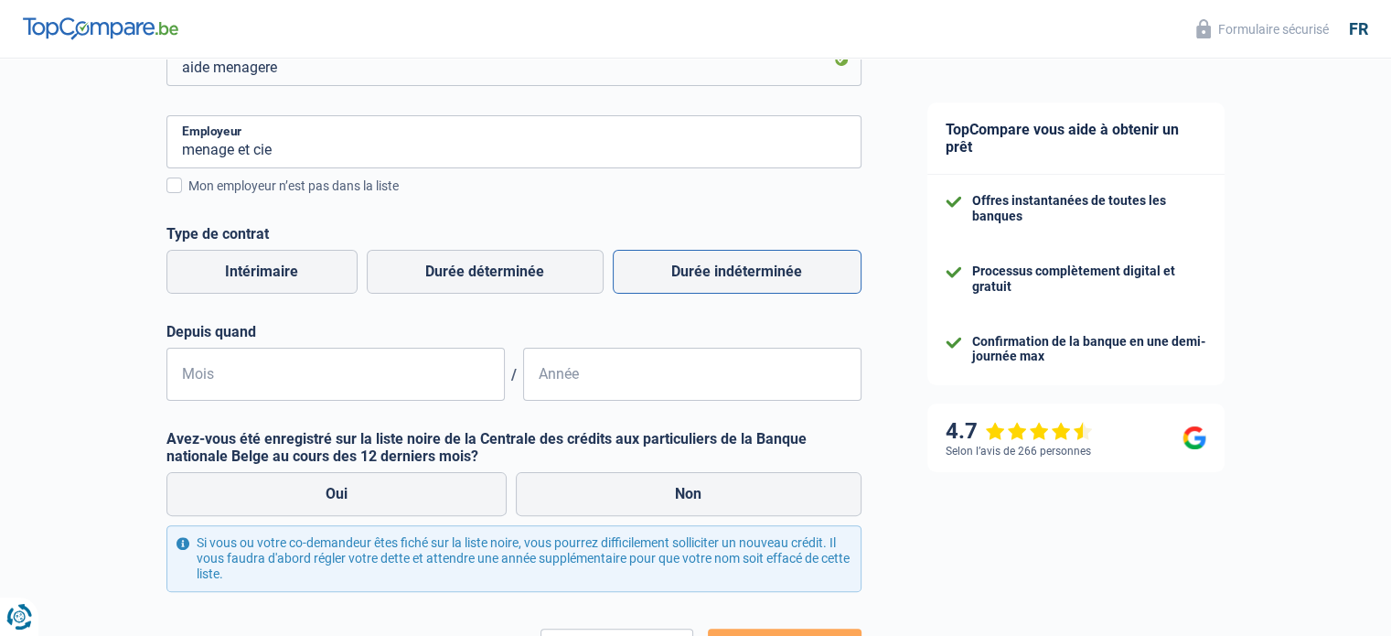
click at [724, 258] on label "Durée indéterminée" at bounding box center [737, 272] width 249 height 44
click at [724, 258] on input "Durée indéterminée" at bounding box center [737, 272] width 249 height 44
radio input "true"
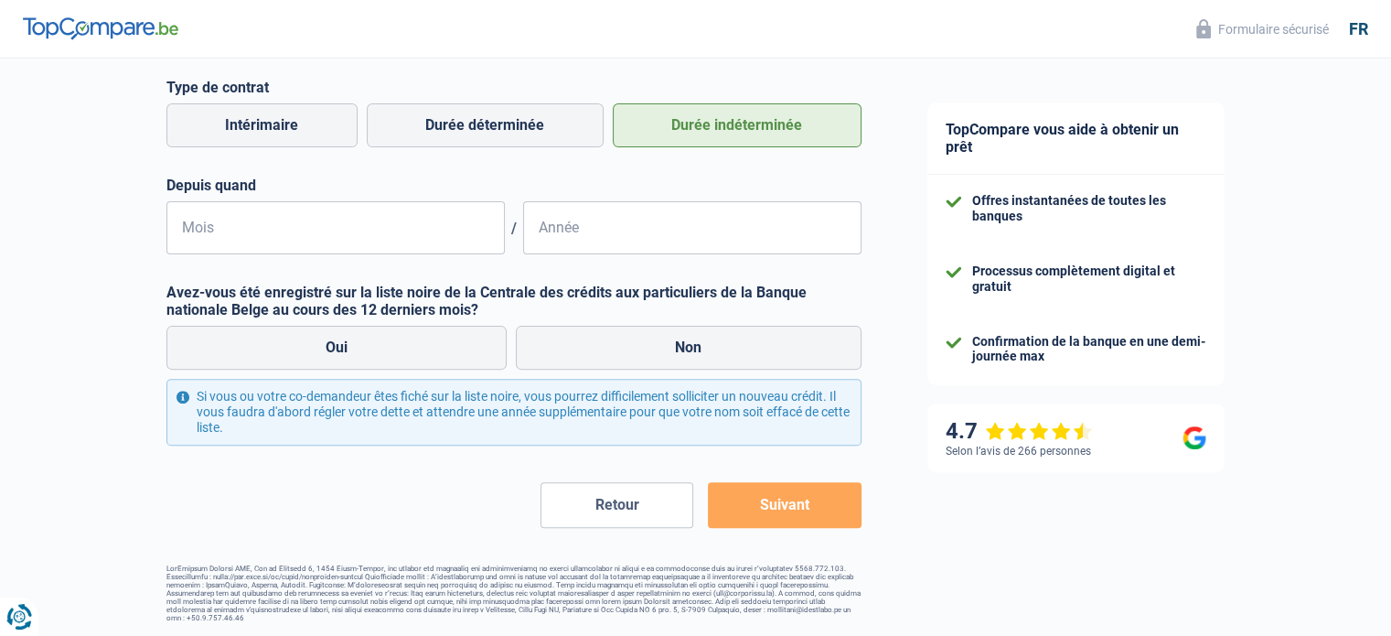
scroll to position [513, 0]
click at [384, 215] on input "Mois" at bounding box center [335, 226] width 338 height 53
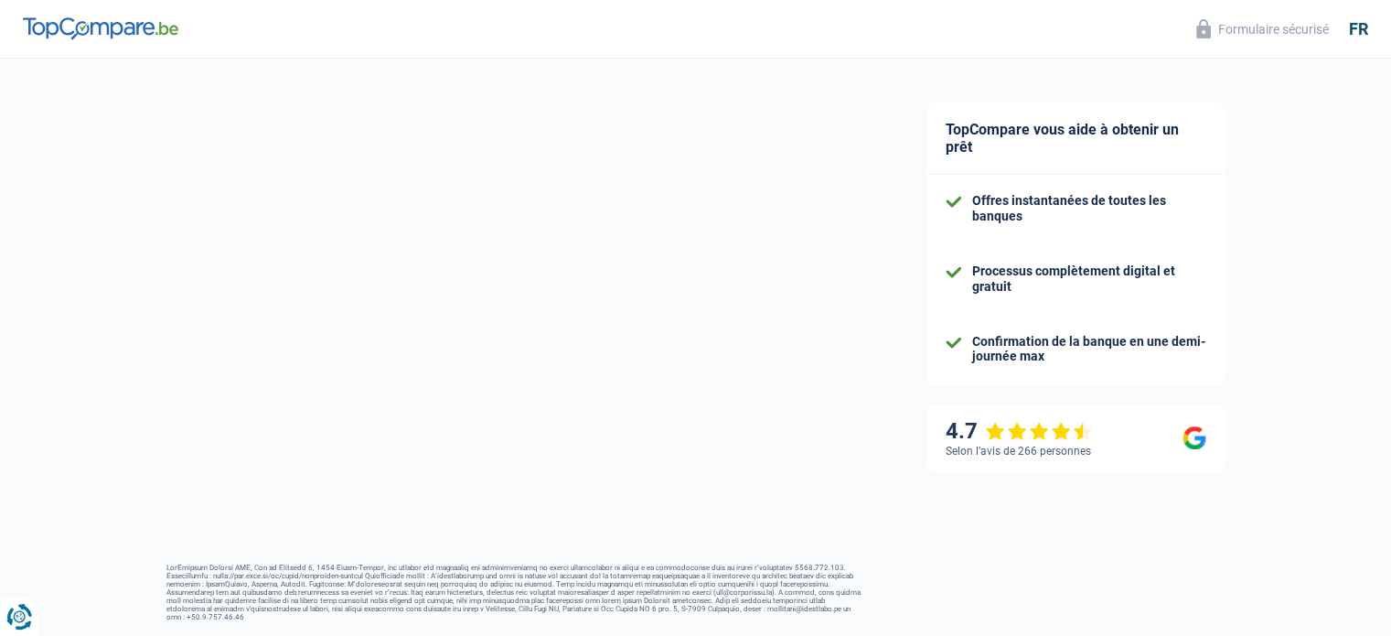
select select "32"
